Goal: Task Accomplishment & Management: Use online tool/utility

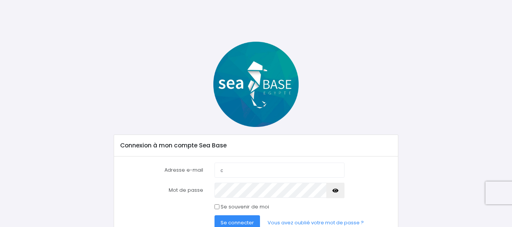
type input "[PERSON_NAME][EMAIL_ADDRESS][DOMAIN_NAME]"
click at [217, 208] on input "Se souvenir de moi" at bounding box center [217, 206] width 5 height 5
checkbox input "true"
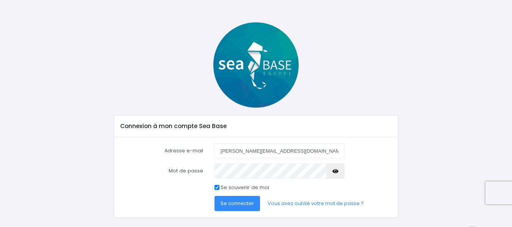
scroll to position [37, 0]
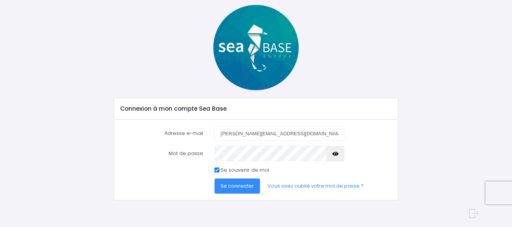
click at [336, 154] on icon "button" at bounding box center [336, 154] width 6 height 0
click at [242, 185] on span "Se connecter" at bounding box center [237, 185] width 33 height 7
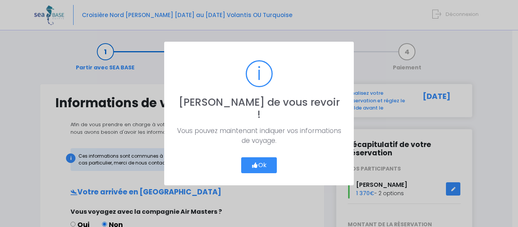
click at [261, 159] on button "Ok" at bounding box center [259, 165] width 36 height 16
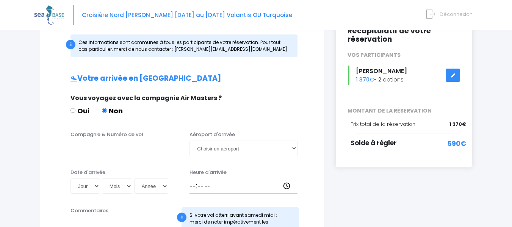
scroll to position [76, 0]
